Goal: Check status: Check status

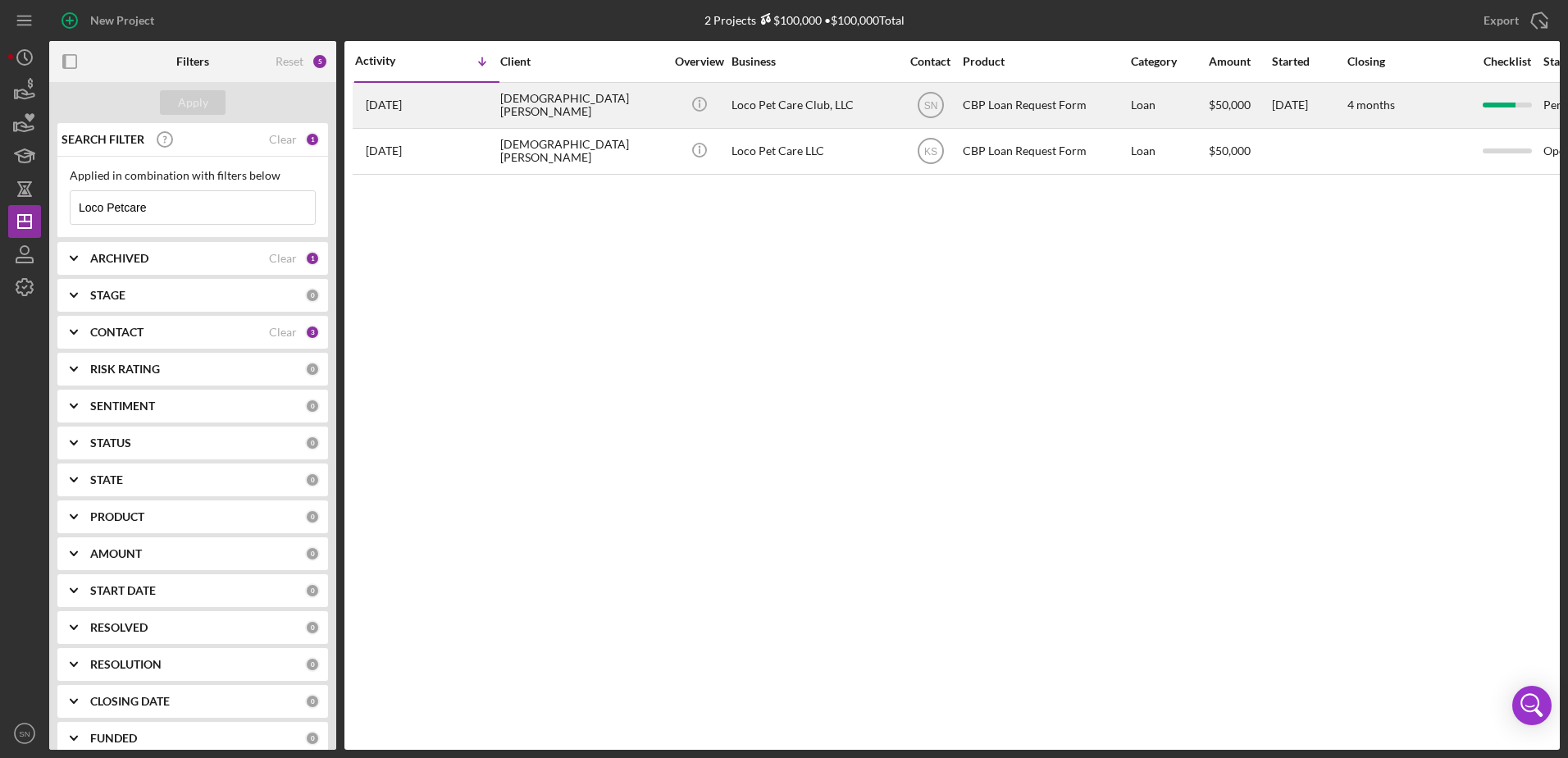
click at [523, 111] on div "[DEMOGRAPHIC_DATA][PERSON_NAME]" at bounding box center [582, 105] width 164 height 43
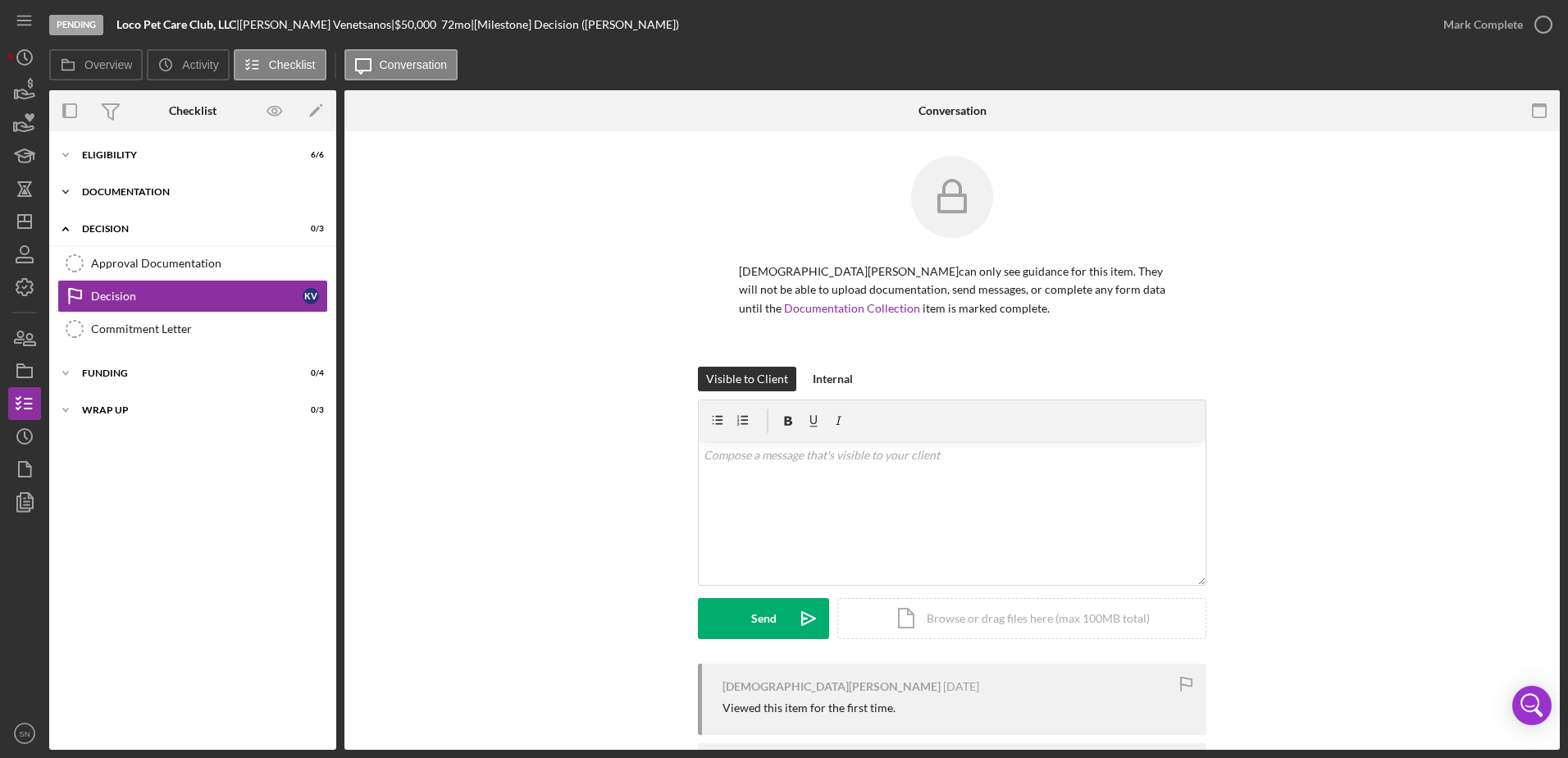
click at [67, 191] on icon "Icon/Expander" at bounding box center [65, 191] width 33 height 33
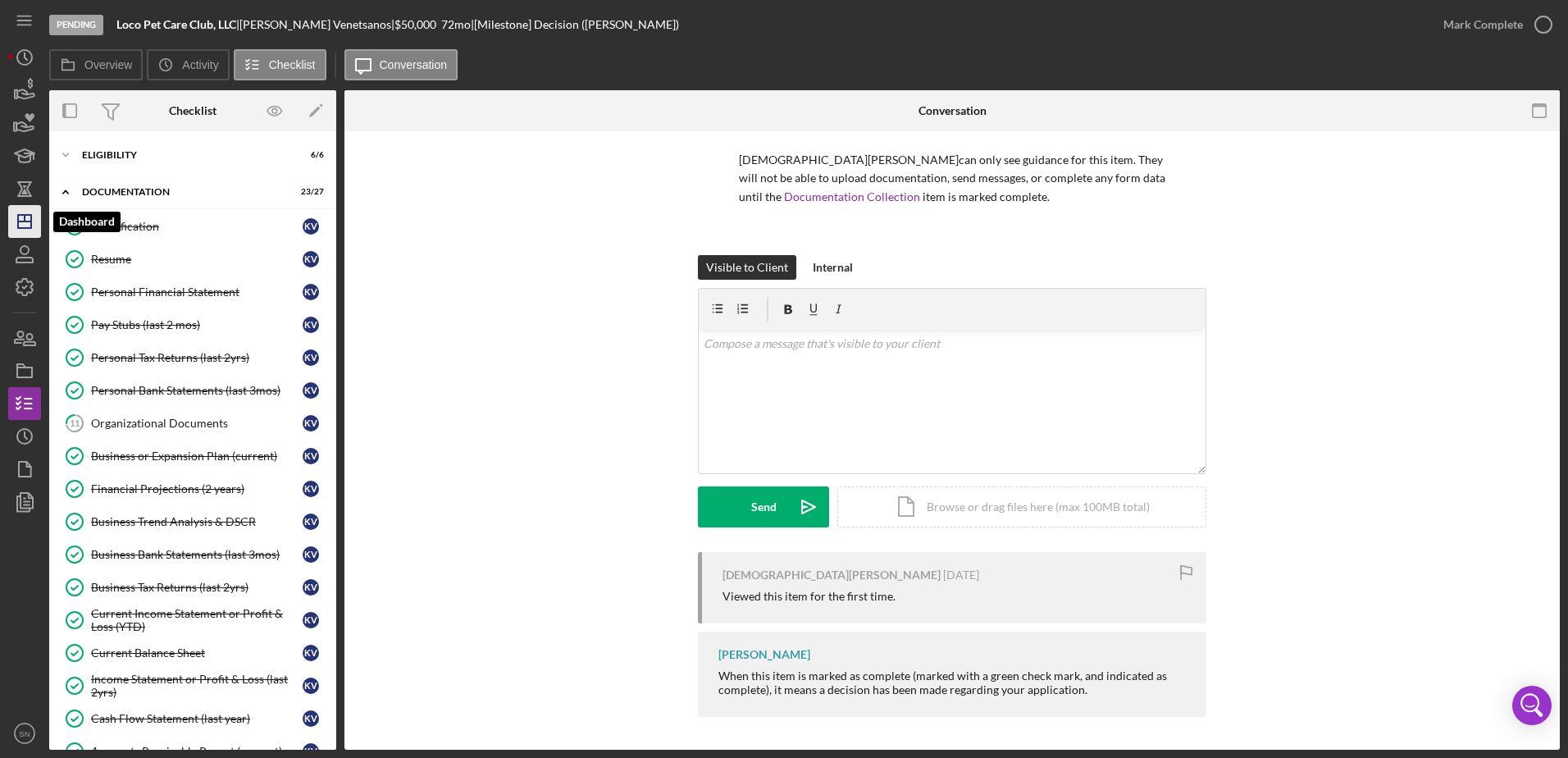
click at [33, 223] on icon "Icon/Dashboard" at bounding box center [24, 221] width 41 height 41
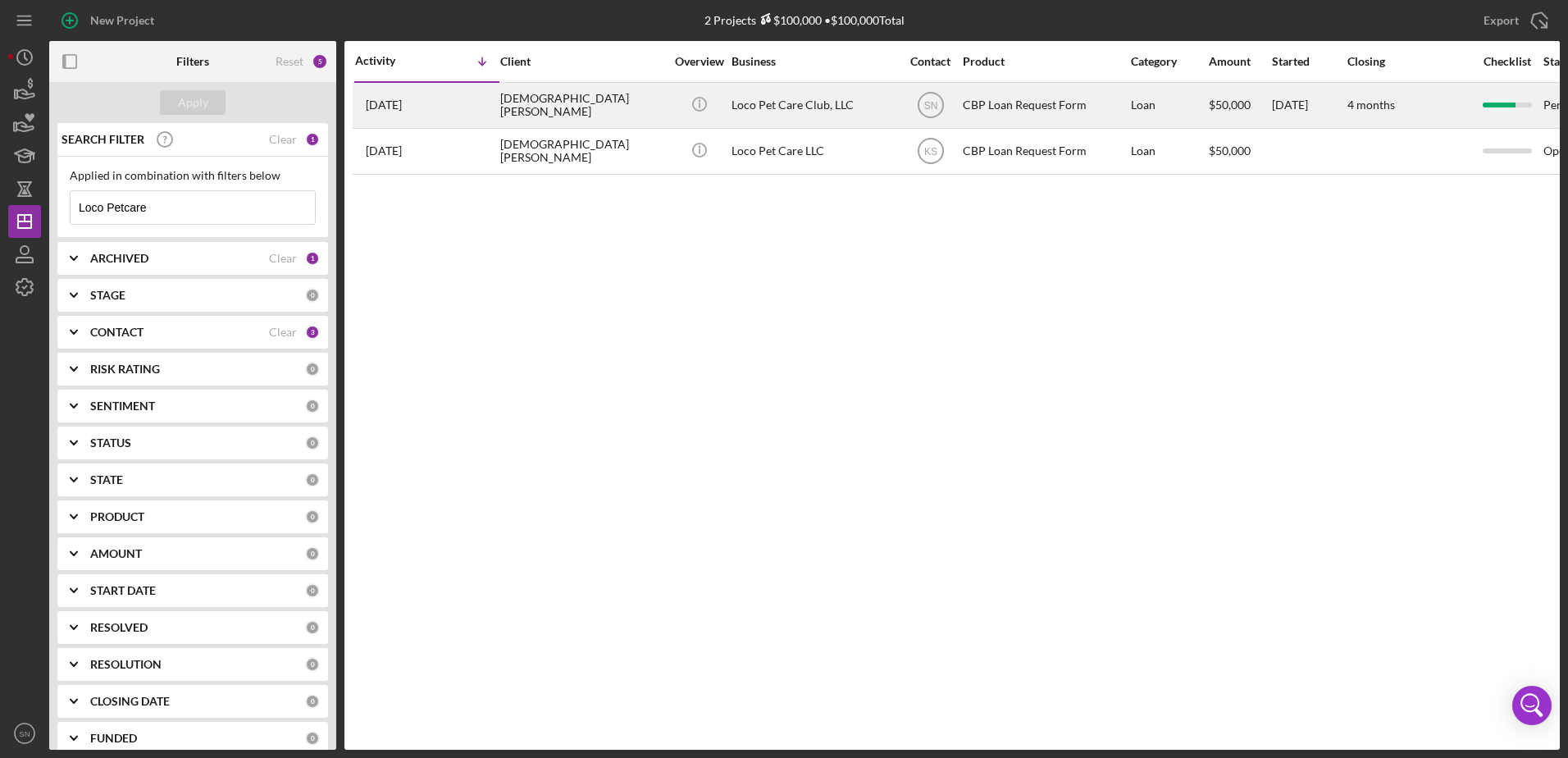
click at [545, 106] on div "[DEMOGRAPHIC_DATA][PERSON_NAME]" at bounding box center [582, 105] width 164 height 43
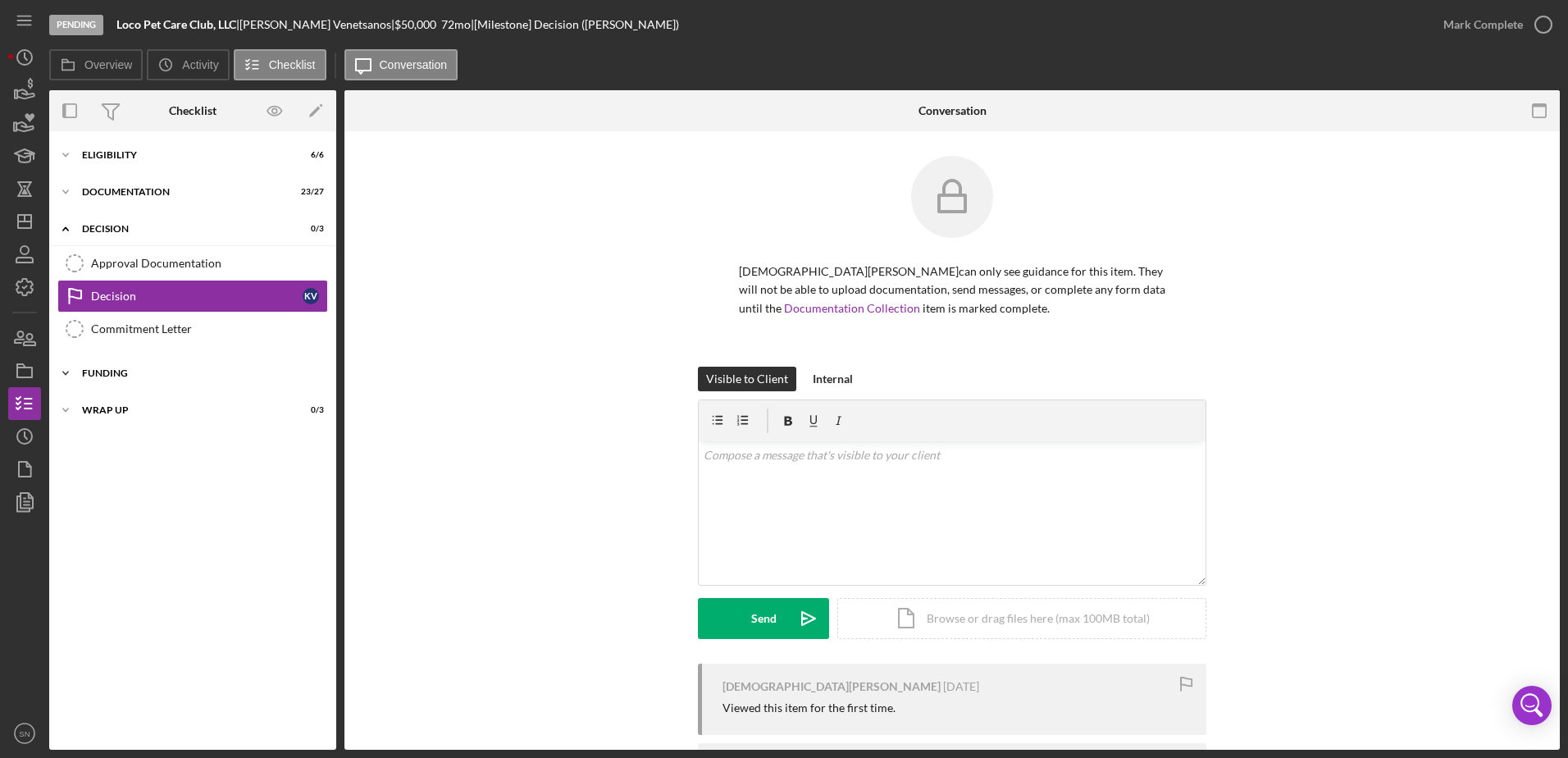
click at [65, 368] on icon "Icon/Expander" at bounding box center [65, 372] width 33 height 33
click at [63, 192] on icon "Icon/Expander" at bounding box center [65, 191] width 33 height 33
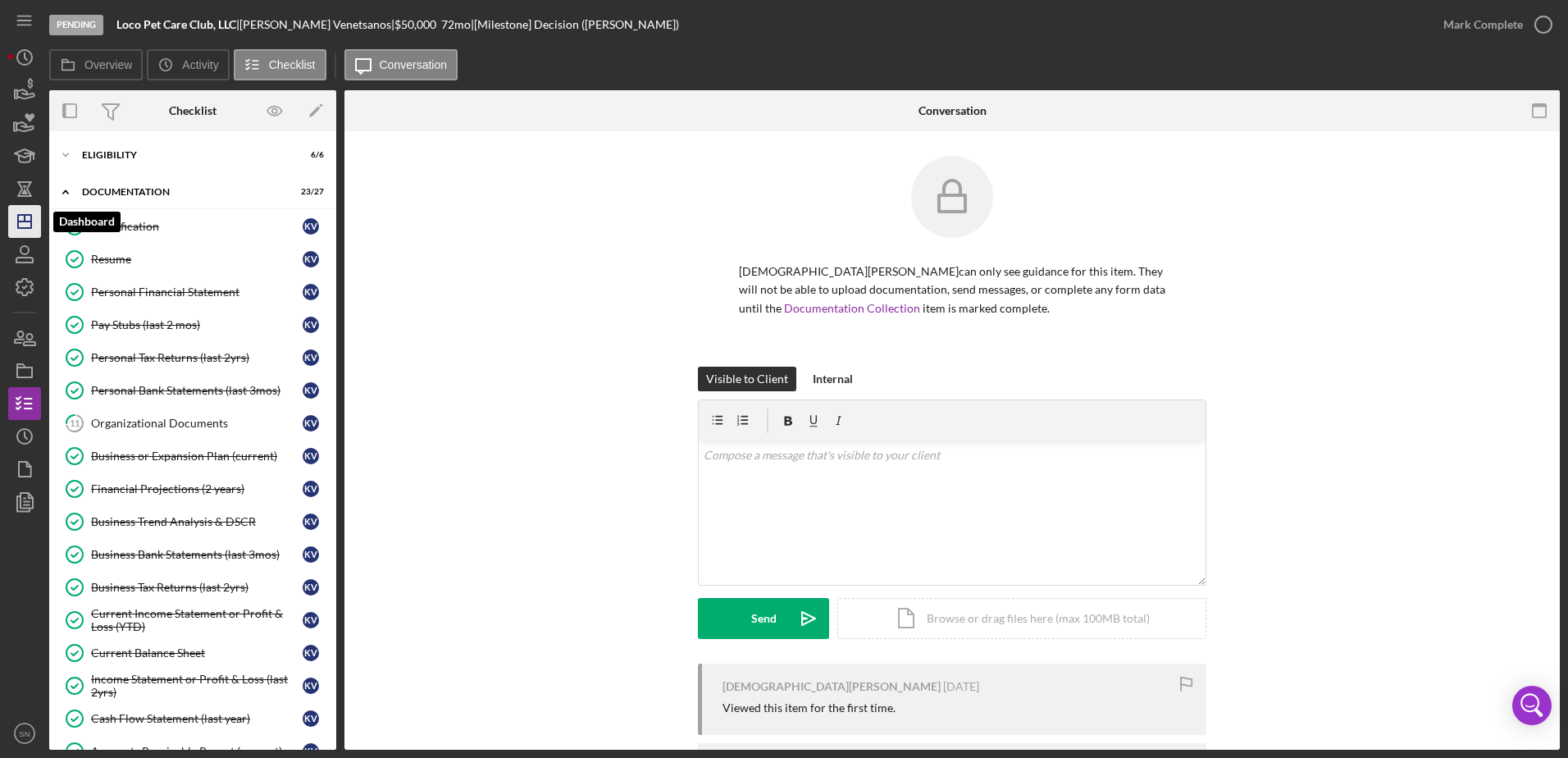
click at [18, 222] on polygon "button" at bounding box center [25, 221] width 13 height 13
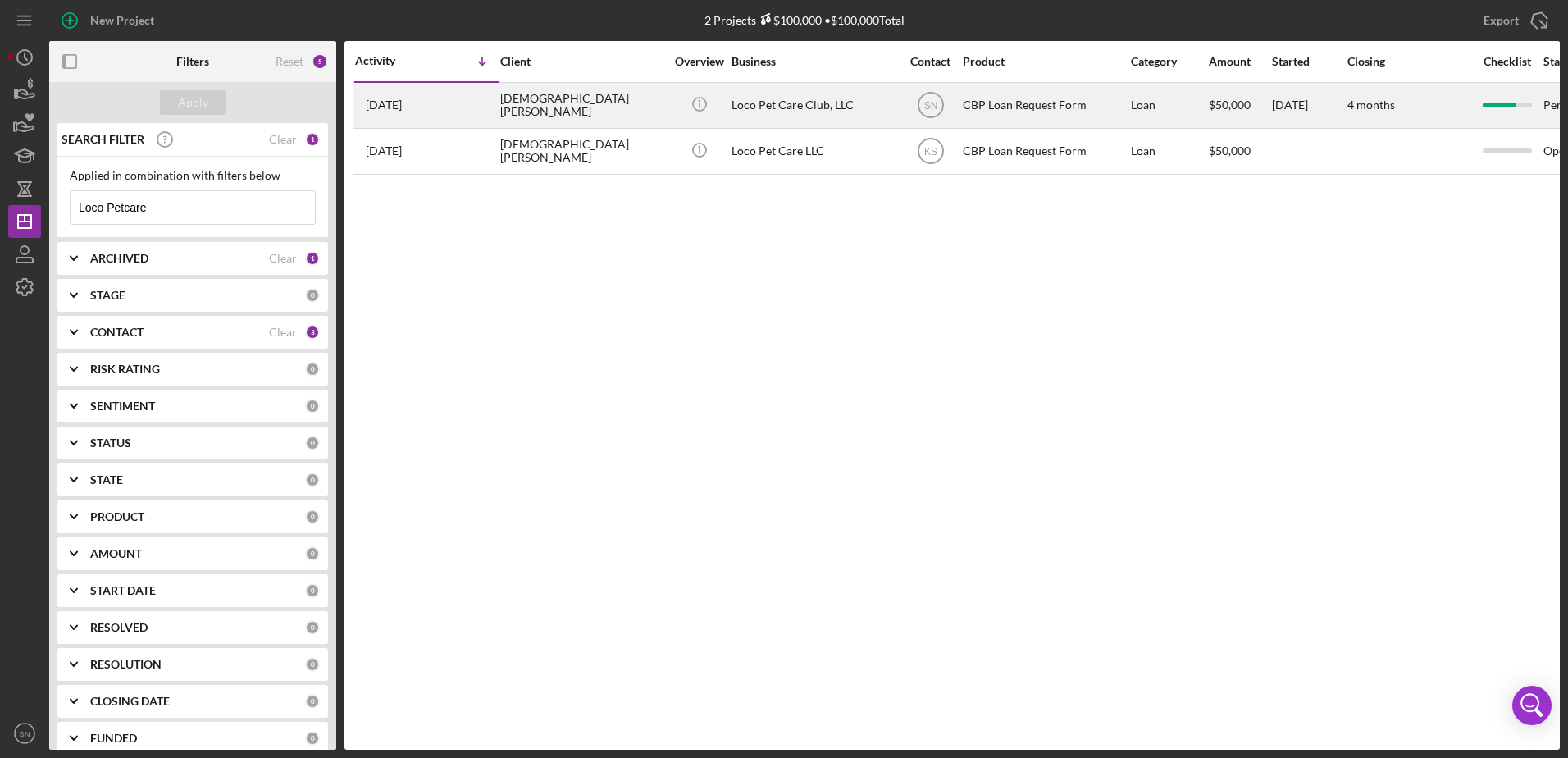
click at [566, 108] on div "[DEMOGRAPHIC_DATA][PERSON_NAME]" at bounding box center [582, 105] width 164 height 43
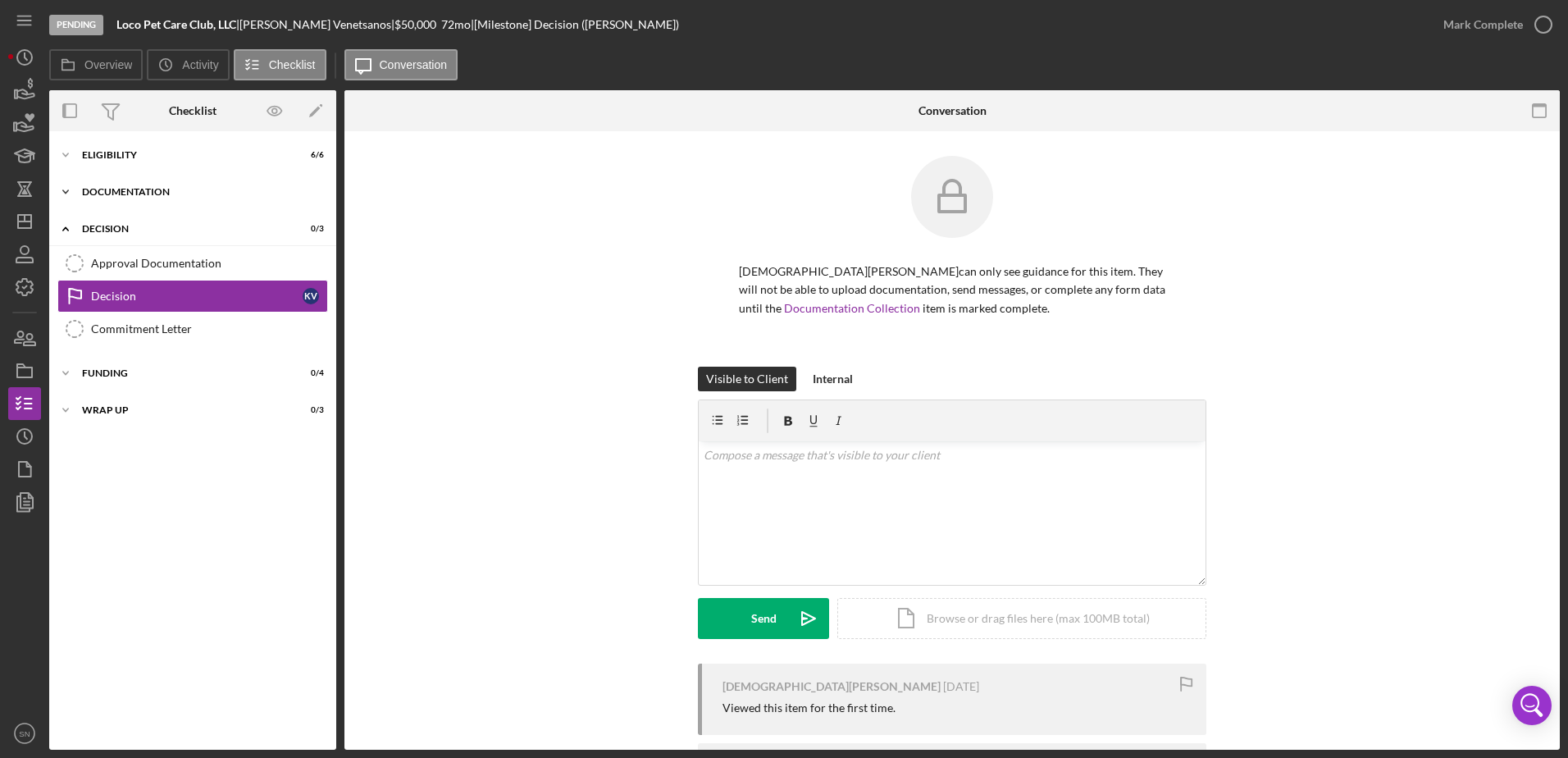
click at [68, 191] on polyline at bounding box center [66, 192] width 5 height 3
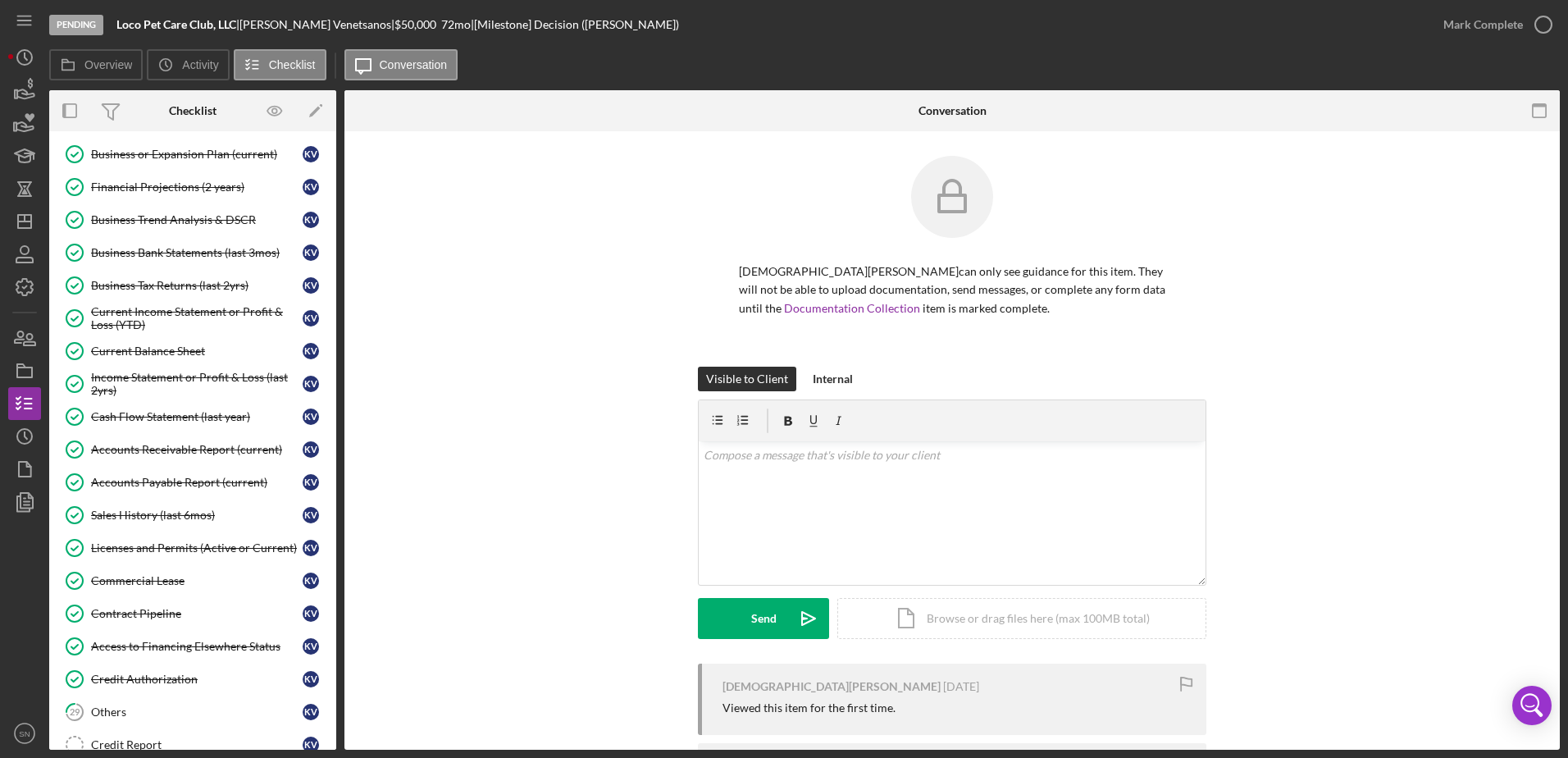
scroll to position [313, 0]
